Goal: Transaction & Acquisition: Obtain resource

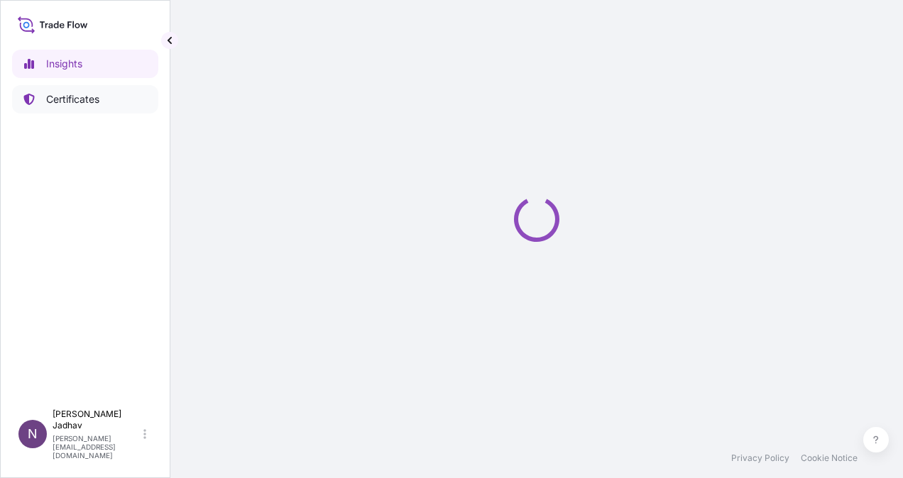
select select "2025"
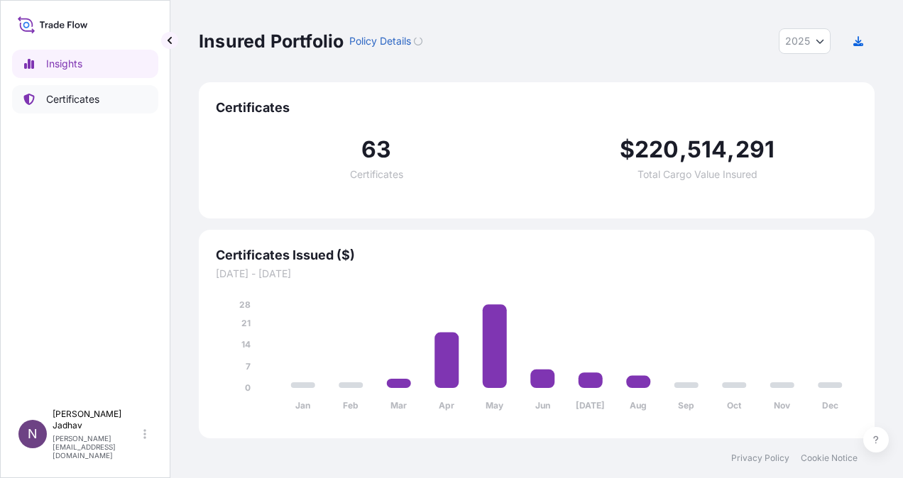
click at [77, 106] on p "Certificates" at bounding box center [72, 99] width 53 height 14
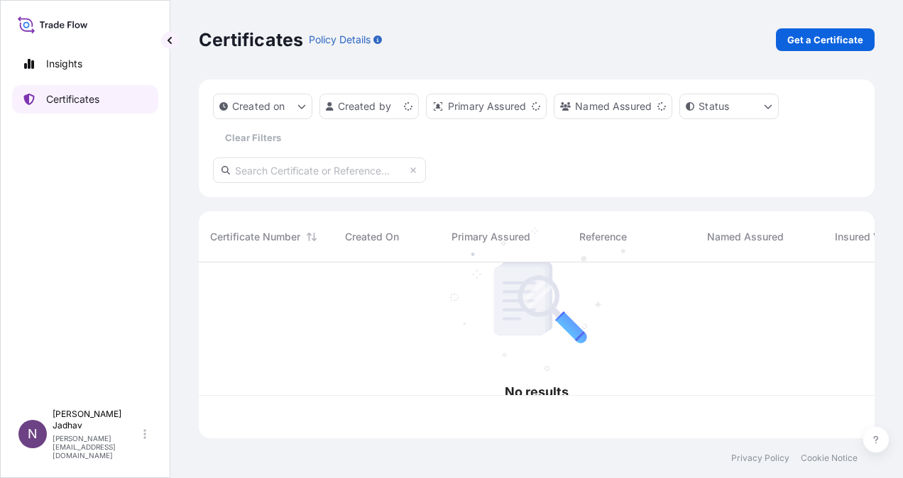
scroll to position [173, 664]
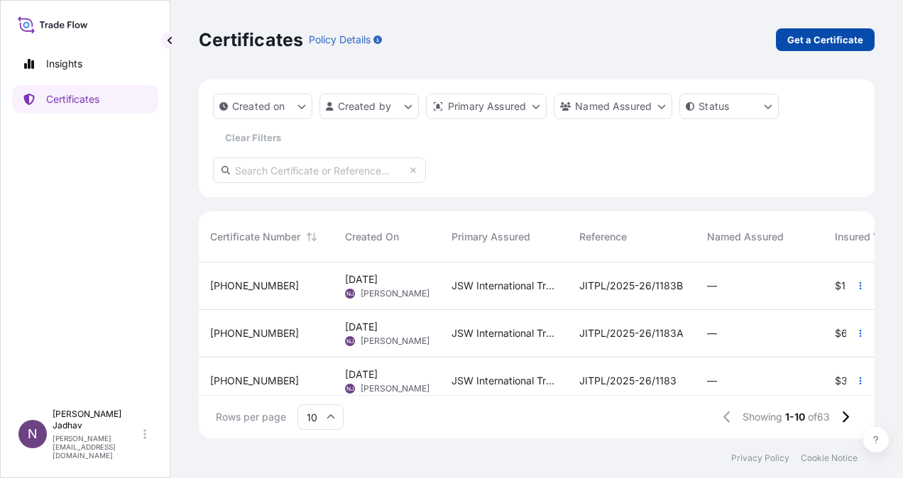
click at [825, 38] on p "Get a Certificate" at bounding box center [825, 40] width 76 height 14
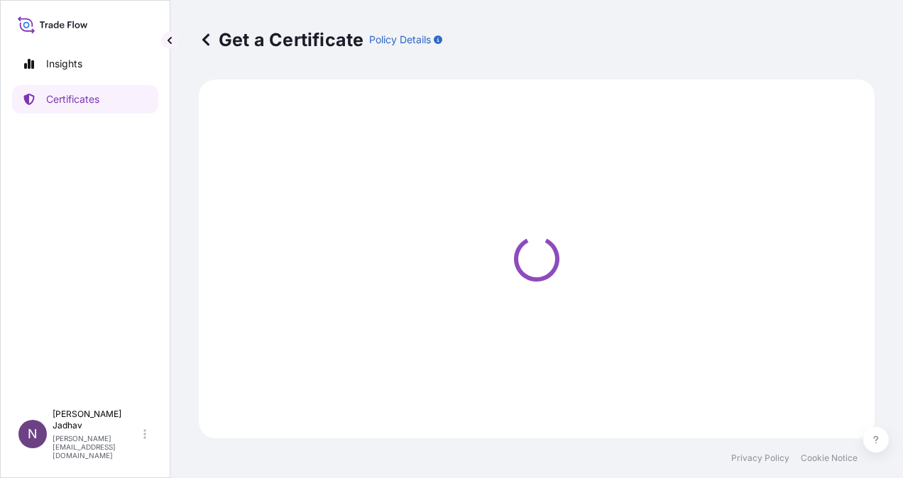
select select "Sea"
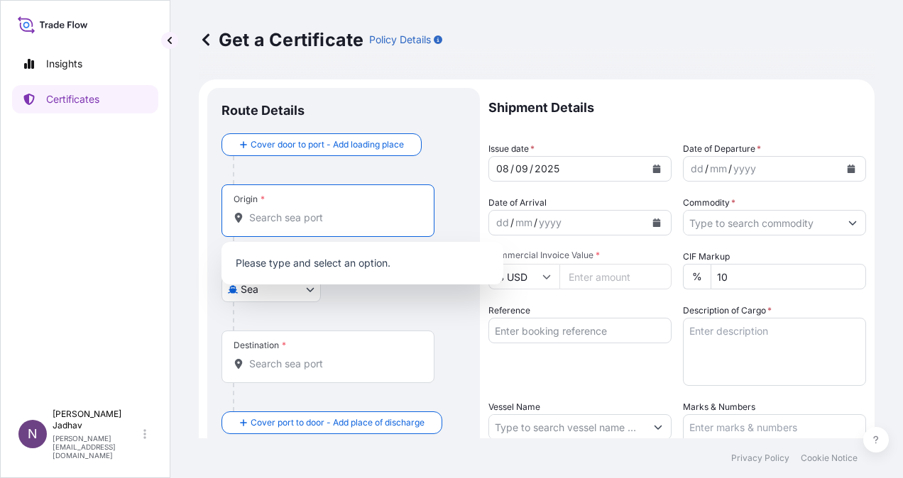
click at [280, 221] on input "Origin *" at bounding box center [332, 218] width 167 height 14
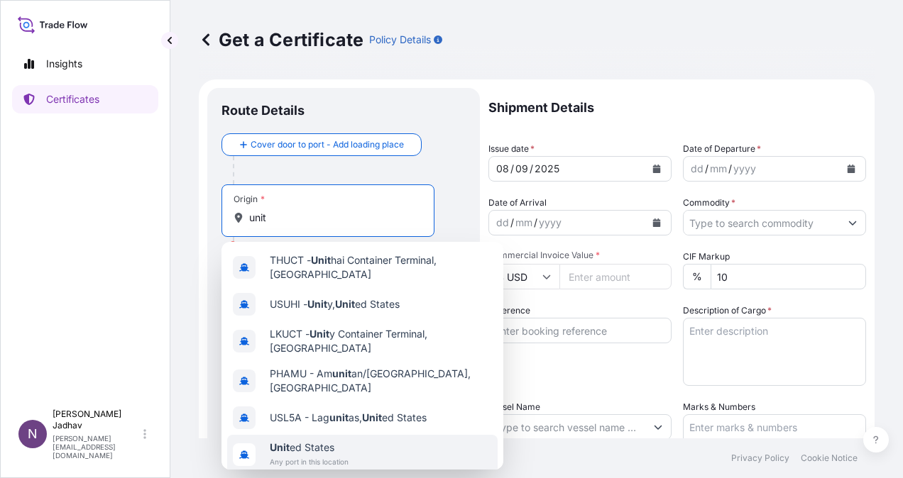
click at [334, 455] on span "Any port in this location" at bounding box center [309, 462] width 79 height 14
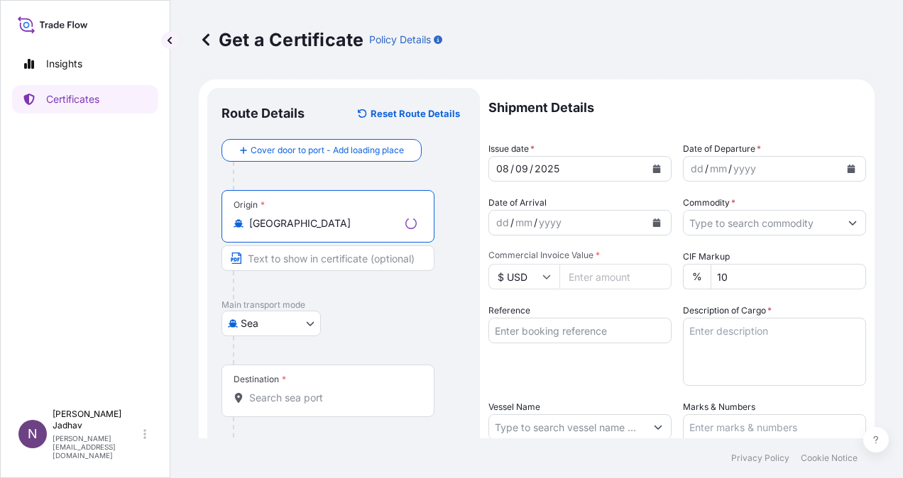
type input "United States"
click at [289, 254] on input "Text to appear on certificate" at bounding box center [327, 259] width 213 height 26
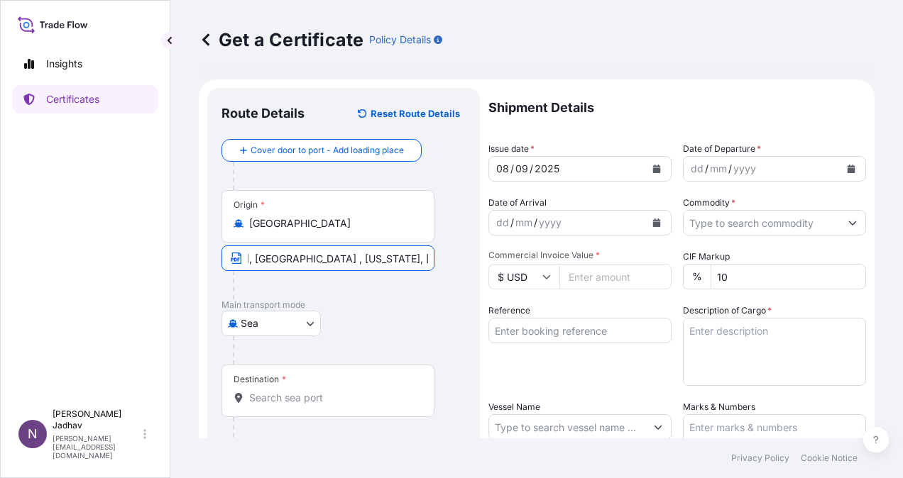
scroll to position [0, 107]
type input "CONSOL MARINE TERMINAL, BALTIMORE , MARYLAND, USA"
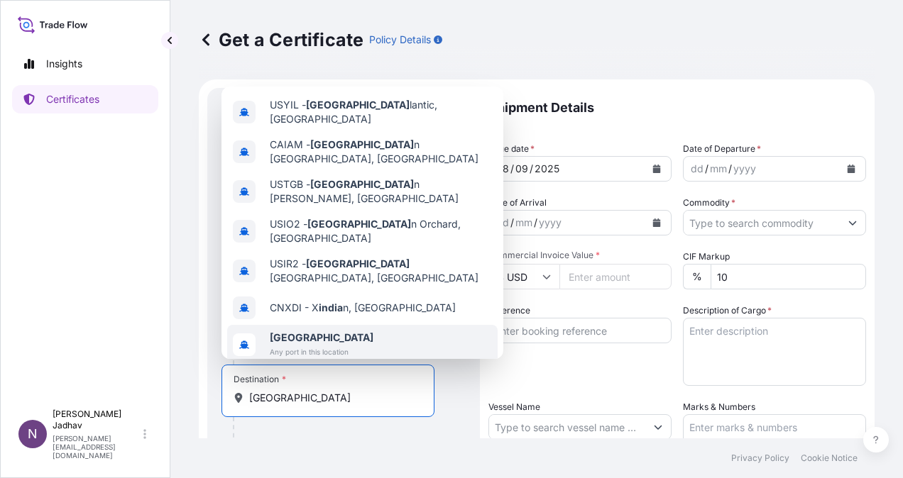
click at [317, 345] on span "Any port in this location" at bounding box center [322, 352] width 104 height 14
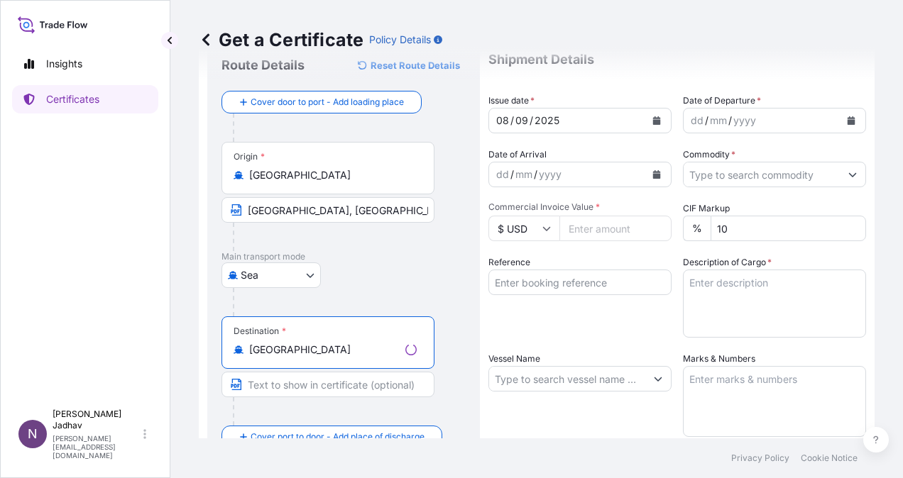
scroll to position [71, 0]
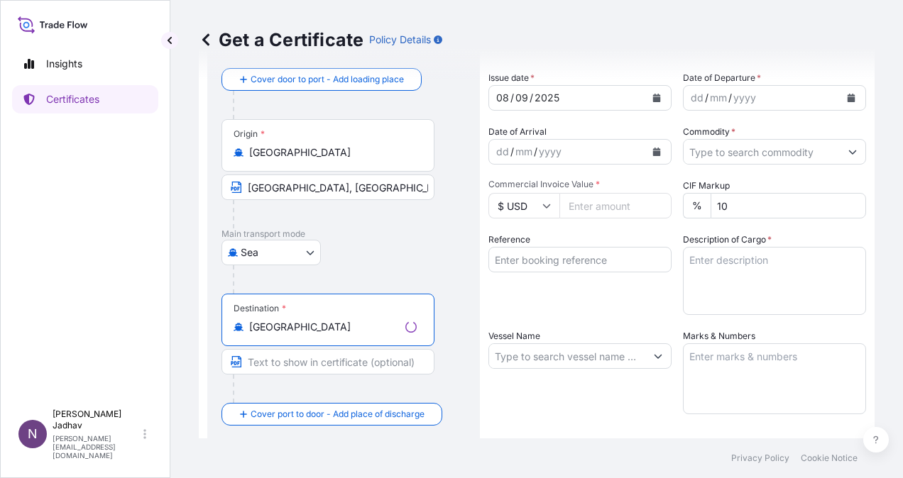
type input "India"
click at [307, 358] on input "Text to appear on certificate" at bounding box center [327, 362] width 213 height 26
type input "ANY PORT(S) IN INDIA"
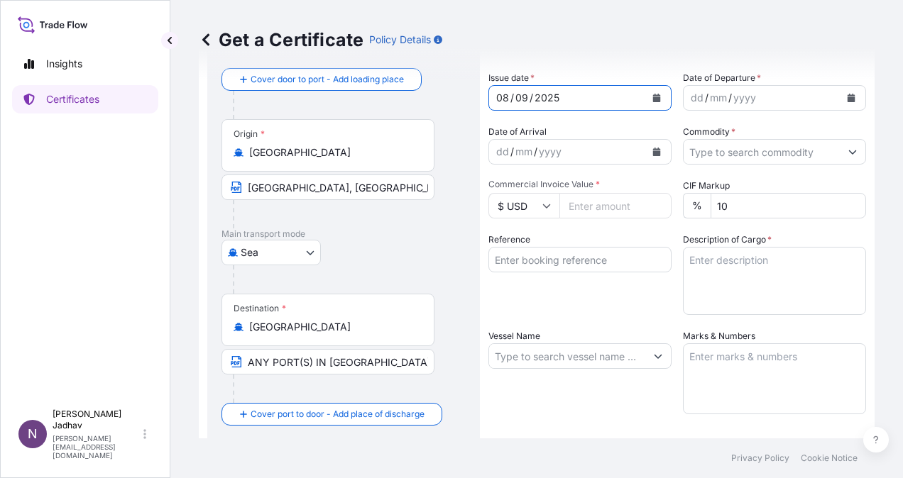
click at [653, 99] on icon "Calendar" at bounding box center [657, 98] width 8 height 9
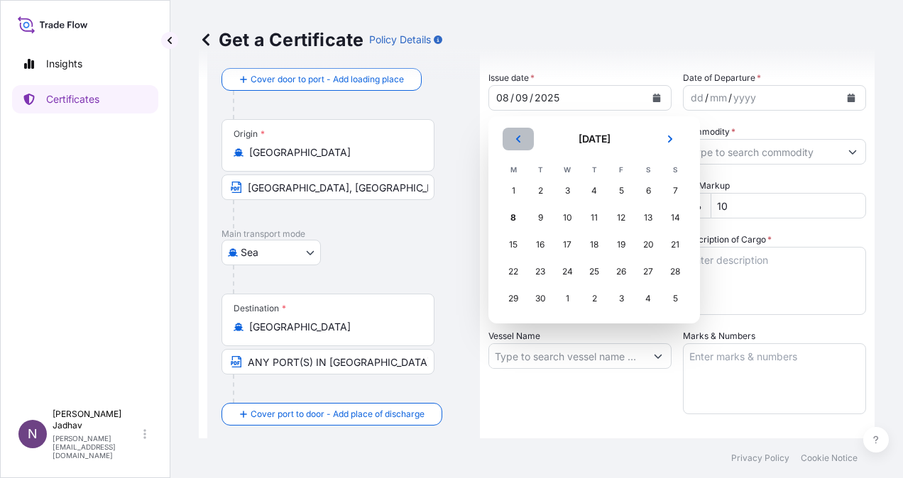
click at [524, 138] on button "Previous" at bounding box center [517, 139] width 31 height 23
click at [617, 248] on div "18" at bounding box center [621, 245] width 26 height 26
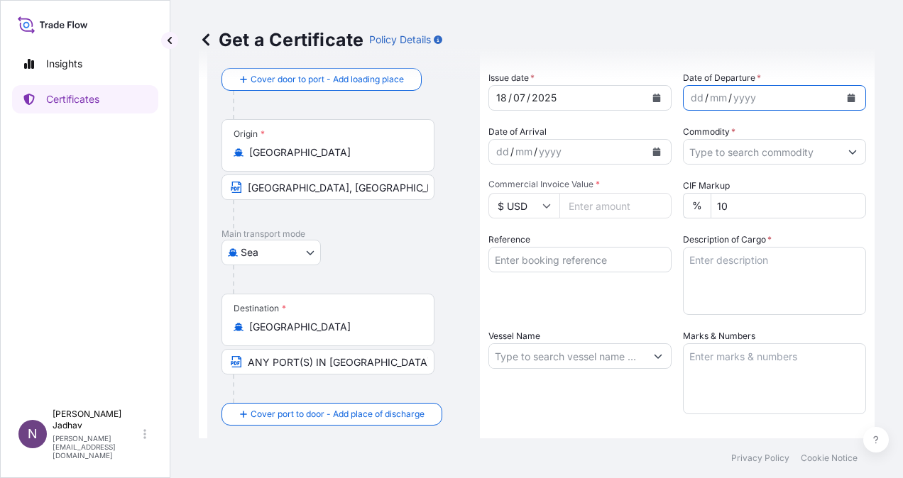
click at [847, 97] on icon "Calendar" at bounding box center [851, 98] width 9 height 9
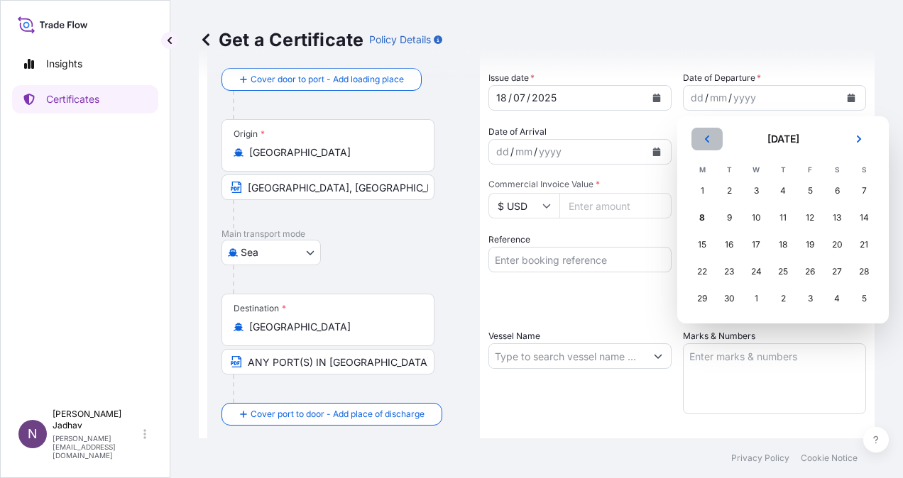
click at [708, 145] on button "Previous" at bounding box center [706, 139] width 31 height 23
click at [811, 246] on div "18" at bounding box center [810, 245] width 26 height 26
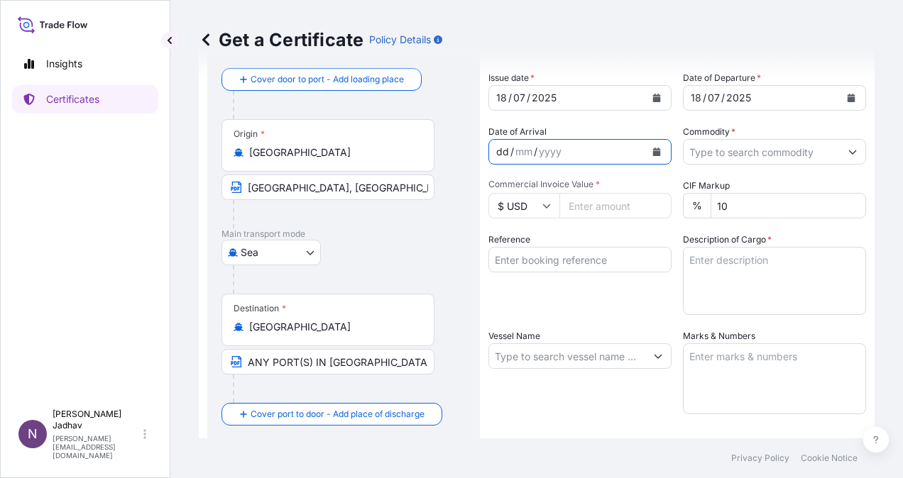
click at [630, 155] on div "dd / mm / yyyy" at bounding box center [567, 152] width 156 height 26
click at [655, 152] on icon "Calendar" at bounding box center [656, 152] width 9 height 9
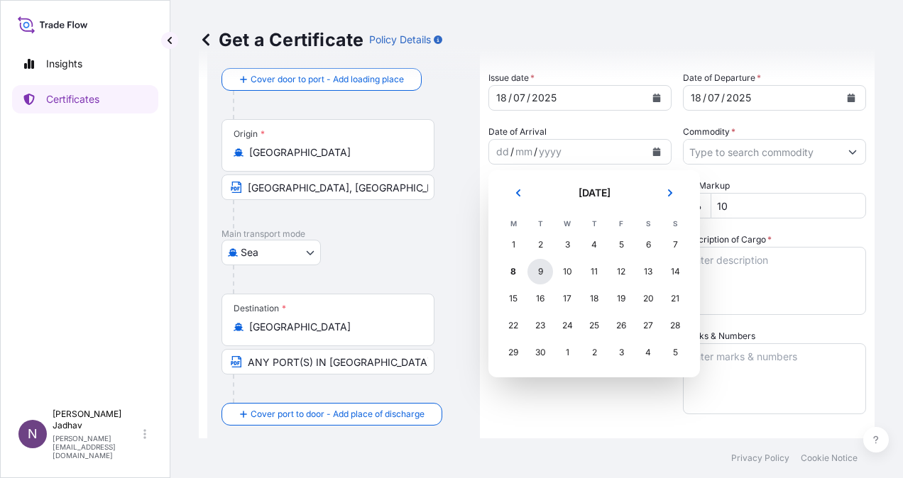
click at [546, 275] on div "9" at bounding box center [540, 272] width 26 height 26
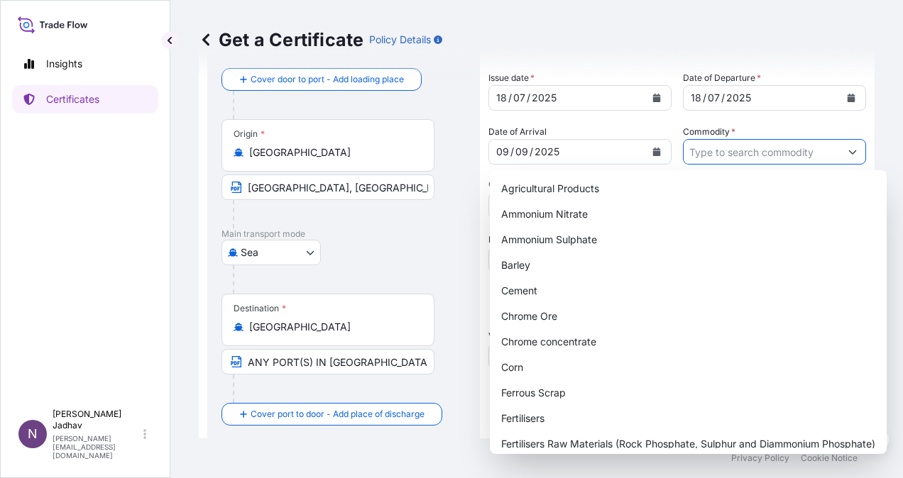
click at [813, 155] on input "Commodity *" at bounding box center [761, 152] width 156 height 26
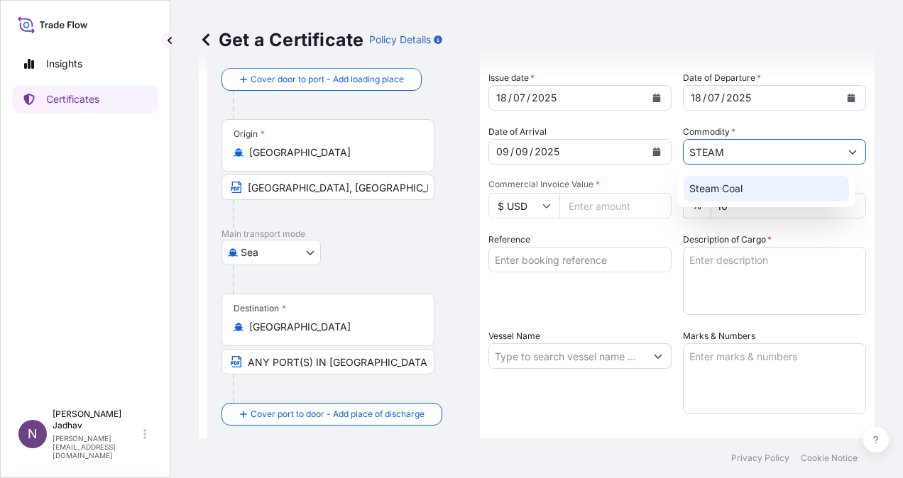
click at [832, 182] on div "Steam Coal" at bounding box center [765, 189] width 165 height 26
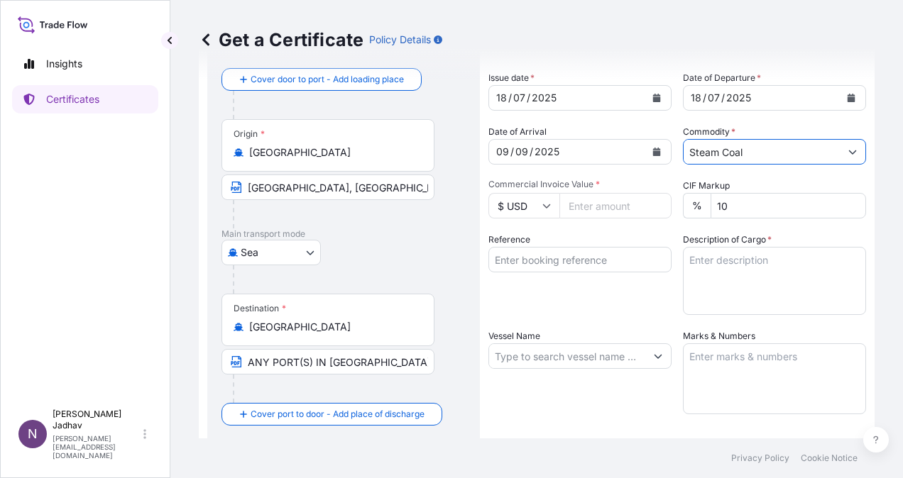
type input "Steam Coal"
click at [641, 202] on input "Commercial Invoice Value *" at bounding box center [615, 206] width 112 height 26
drag, startPoint x: 580, startPoint y: 205, endPoint x: 436, endPoint y: 198, distance: 144.2
click at [436, 198] on form "Route Details Reset Route Details Cover door to port - Add loading place Place …" at bounding box center [537, 348] width 676 height 679
type input "7441419.50"
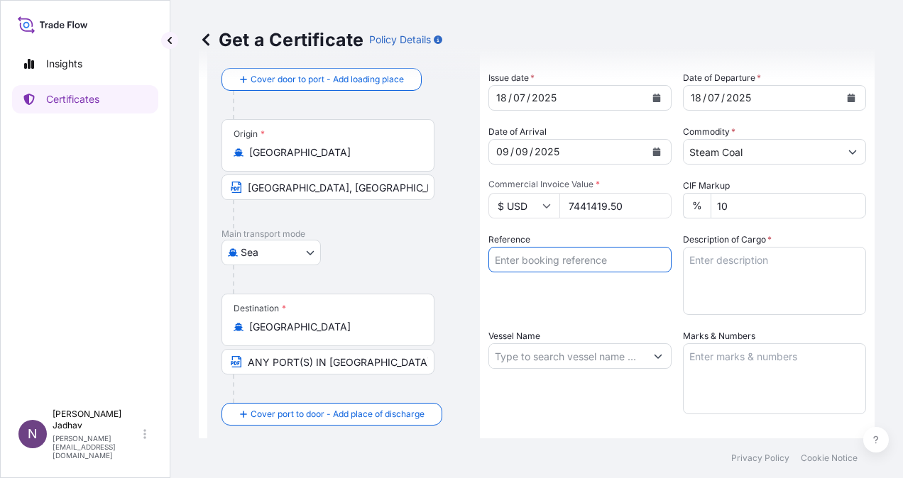
paste input "JITPL/2025-26/1158"
type input "JITPL/2025-26/1158"
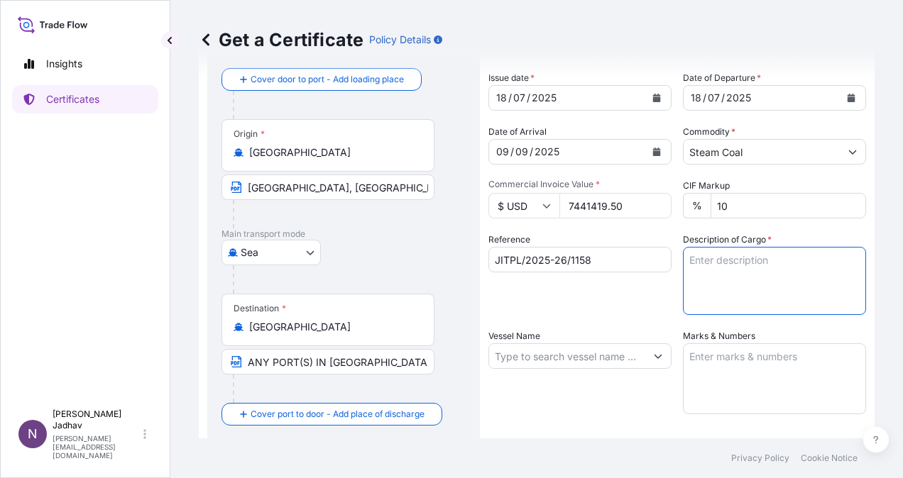
paste textarea "76,914 METRIC TONS OF US COAL IN BULK"
type textarea "76,914 METRIC TONS OF US COAL IN BULK"
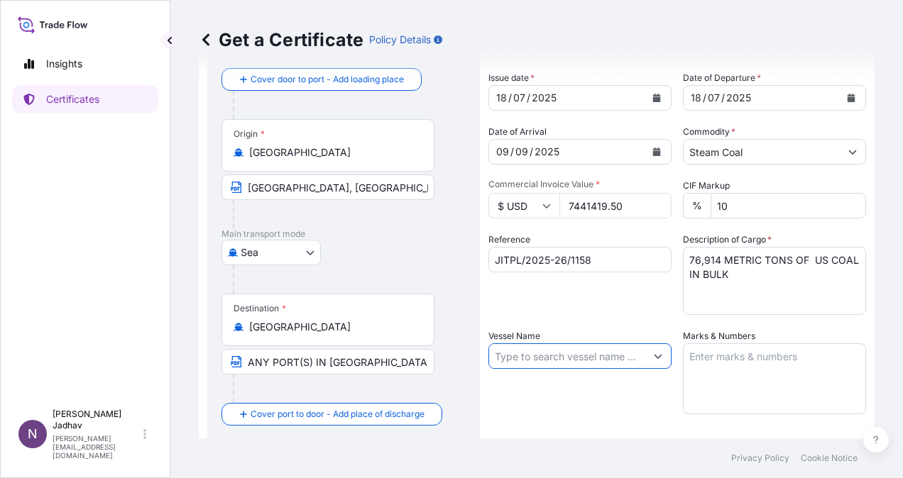
click at [597, 361] on input "Vessel Name" at bounding box center [567, 356] width 156 height 26
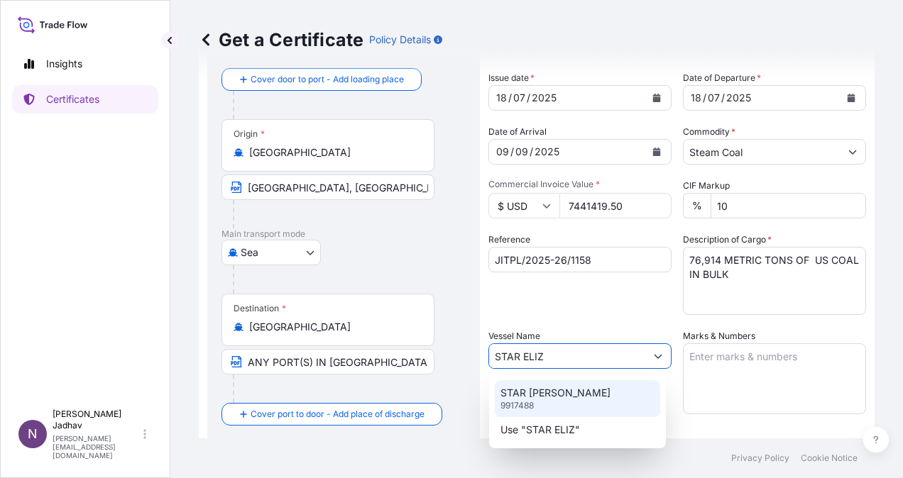
click at [585, 394] on div "STAR ELIZABETH 9917488" at bounding box center [577, 398] width 165 height 37
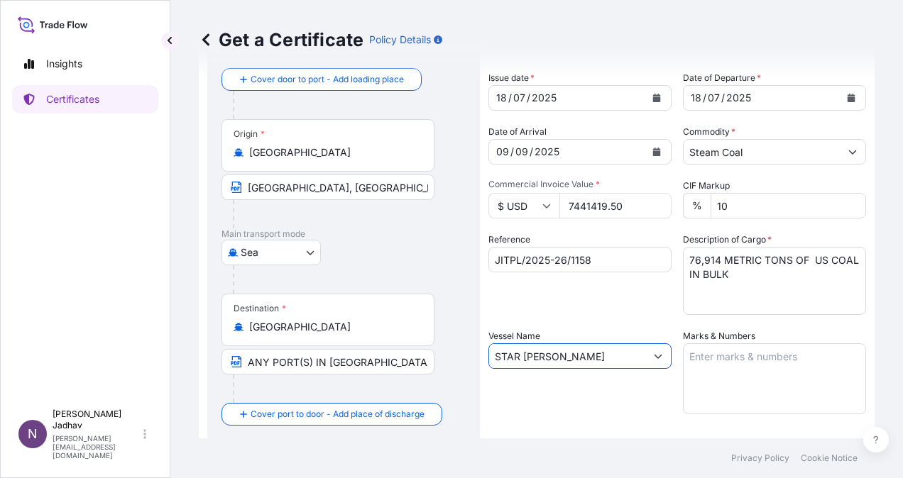
type input "STAR ELIZABETH"
click at [714, 379] on textarea "Marks & Numbers" at bounding box center [774, 378] width 183 height 71
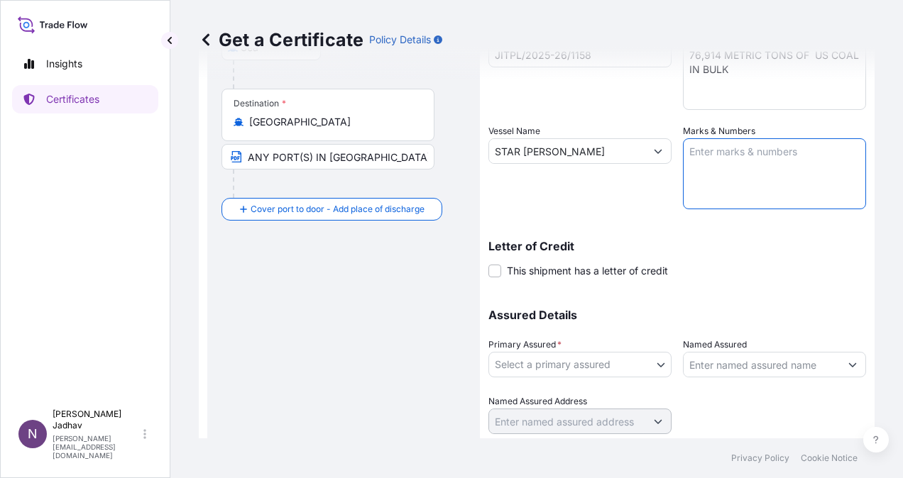
scroll to position [319, 0]
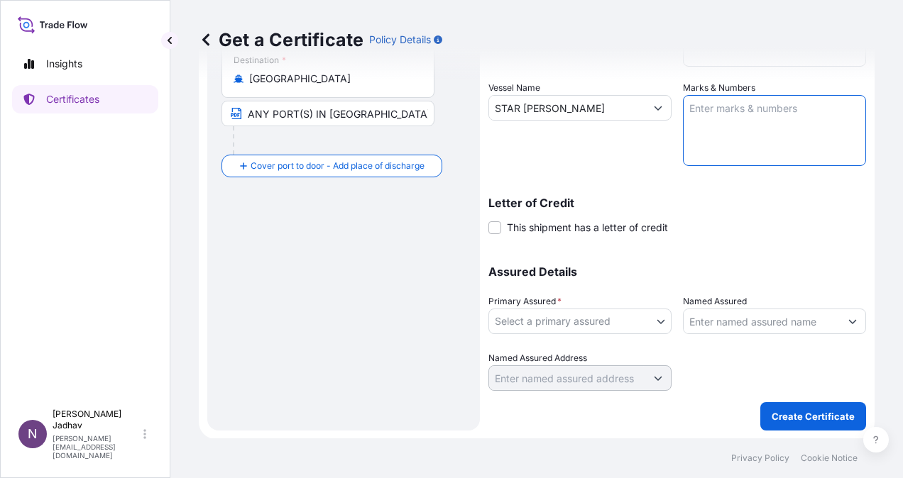
click at [584, 326] on body "2 options available. 1 option available. Insights Certificates N Namita Jadhav …" at bounding box center [451, 239] width 903 height 478
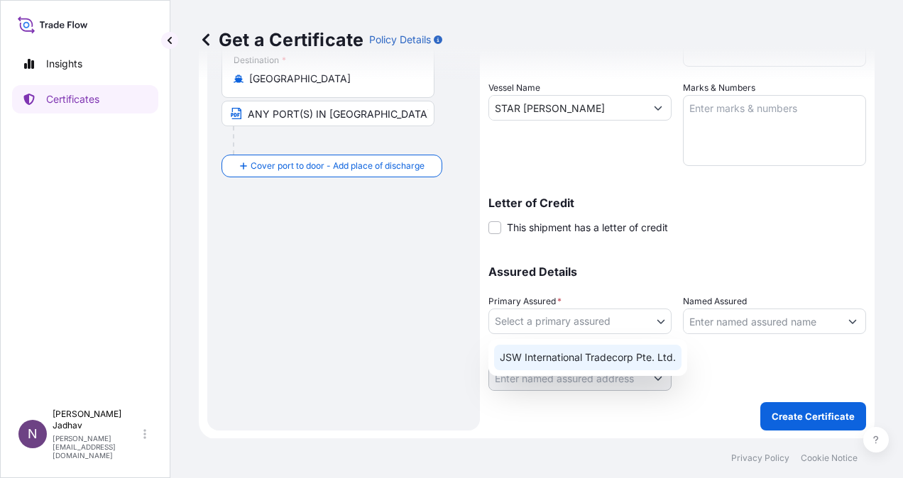
click at [578, 348] on div "JSW International Tradecorp Pte. Ltd." at bounding box center [587, 358] width 187 height 26
select select "32012"
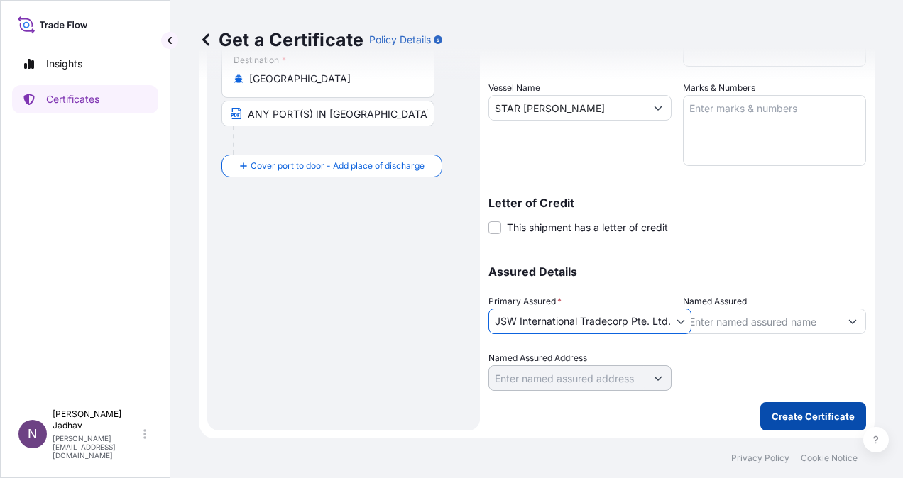
click at [792, 419] on p "Create Certificate" at bounding box center [812, 416] width 83 height 14
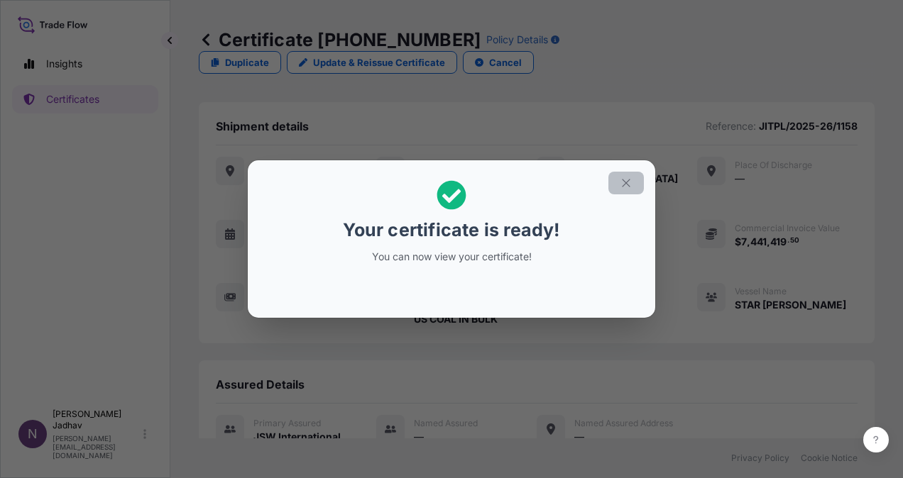
click at [629, 188] on icon "button" at bounding box center [626, 183] width 13 height 13
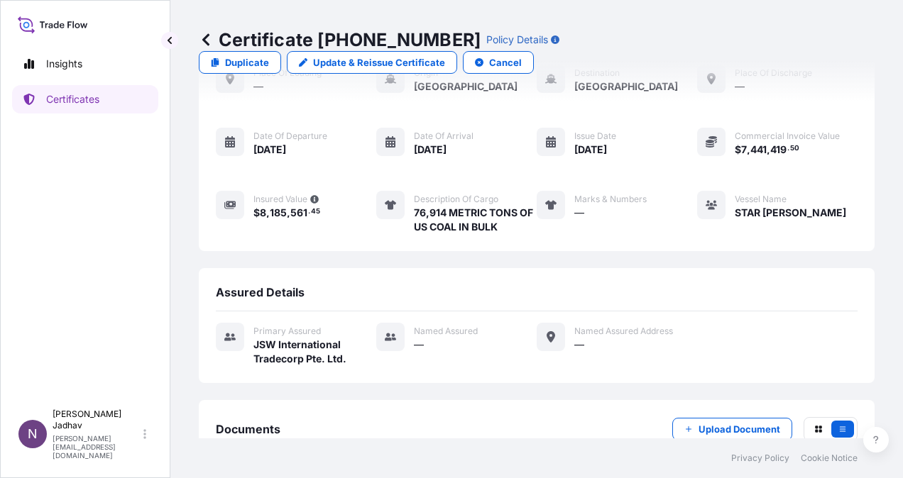
scroll to position [162, 0]
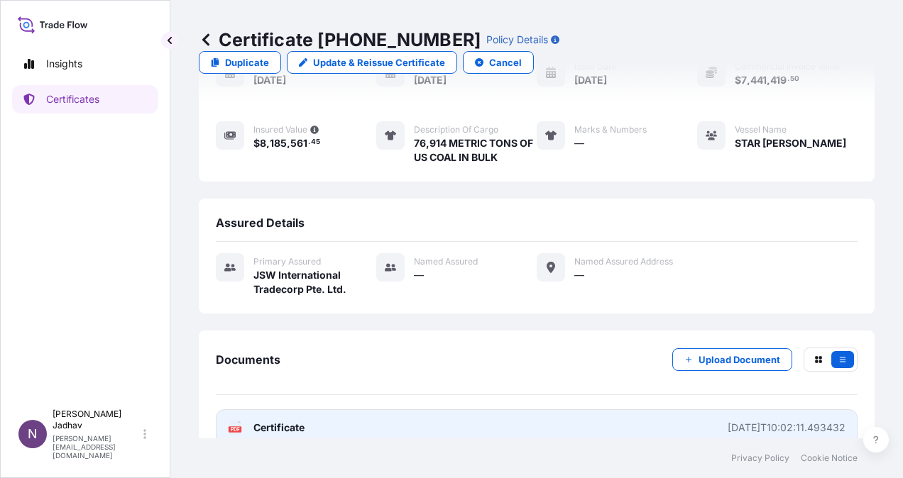
click at [278, 421] on span "Certificate" at bounding box center [278, 428] width 51 height 14
click at [263, 421] on span "Certificate" at bounding box center [278, 428] width 51 height 14
click at [825, 421] on div "2025-09-08T10:02:11.493432" at bounding box center [786, 428] width 118 height 14
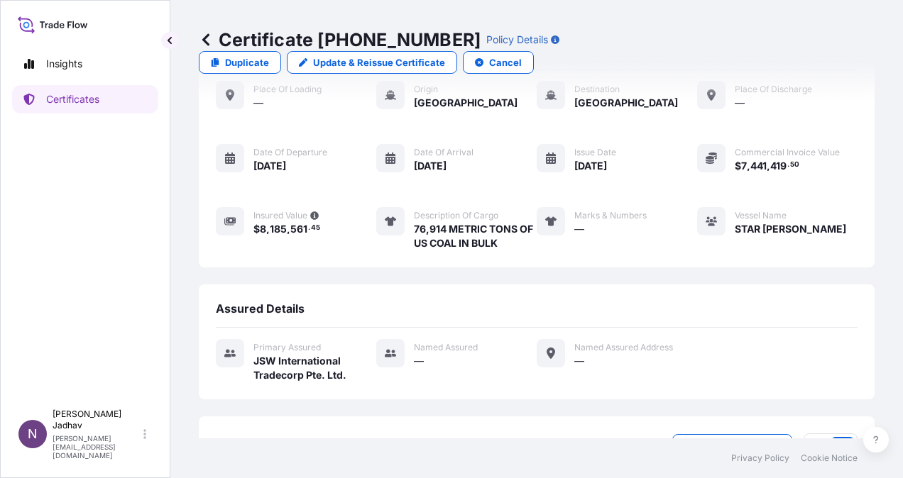
scroll to position [0, 0]
